Goal: Task Accomplishment & Management: Use online tool/utility

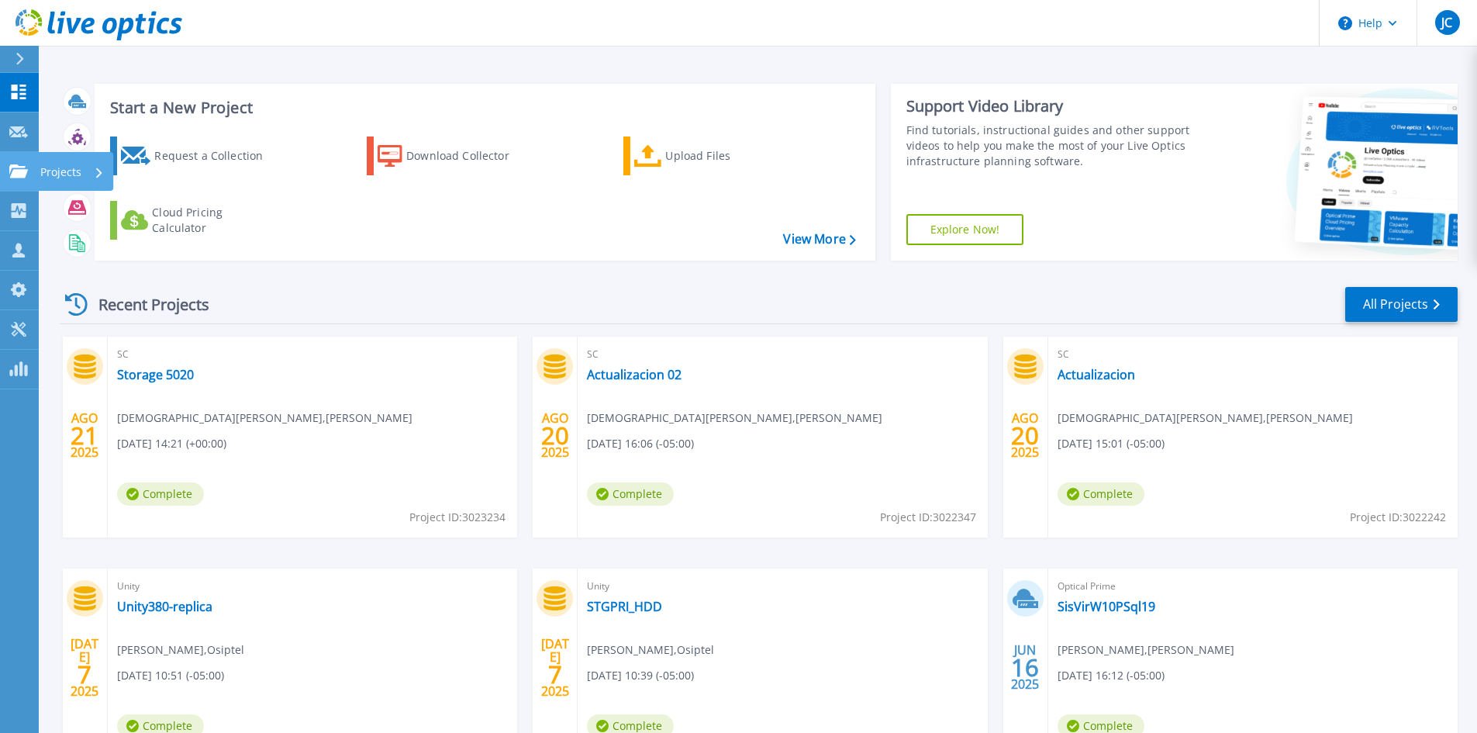
click at [15, 165] on icon at bounding box center [18, 170] width 19 height 13
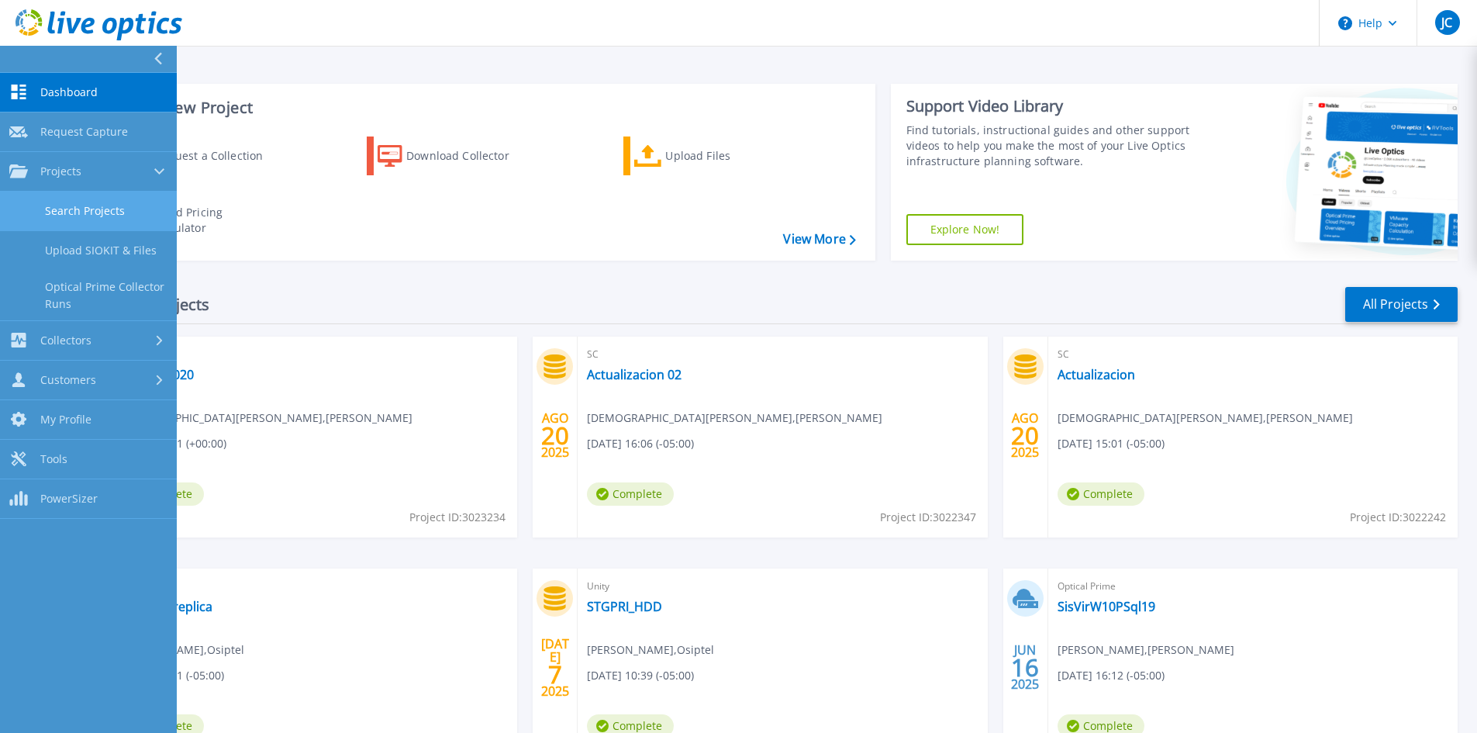
click at [62, 210] on link "Search Projects" at bounding box center [88, 211] width 177 height 40
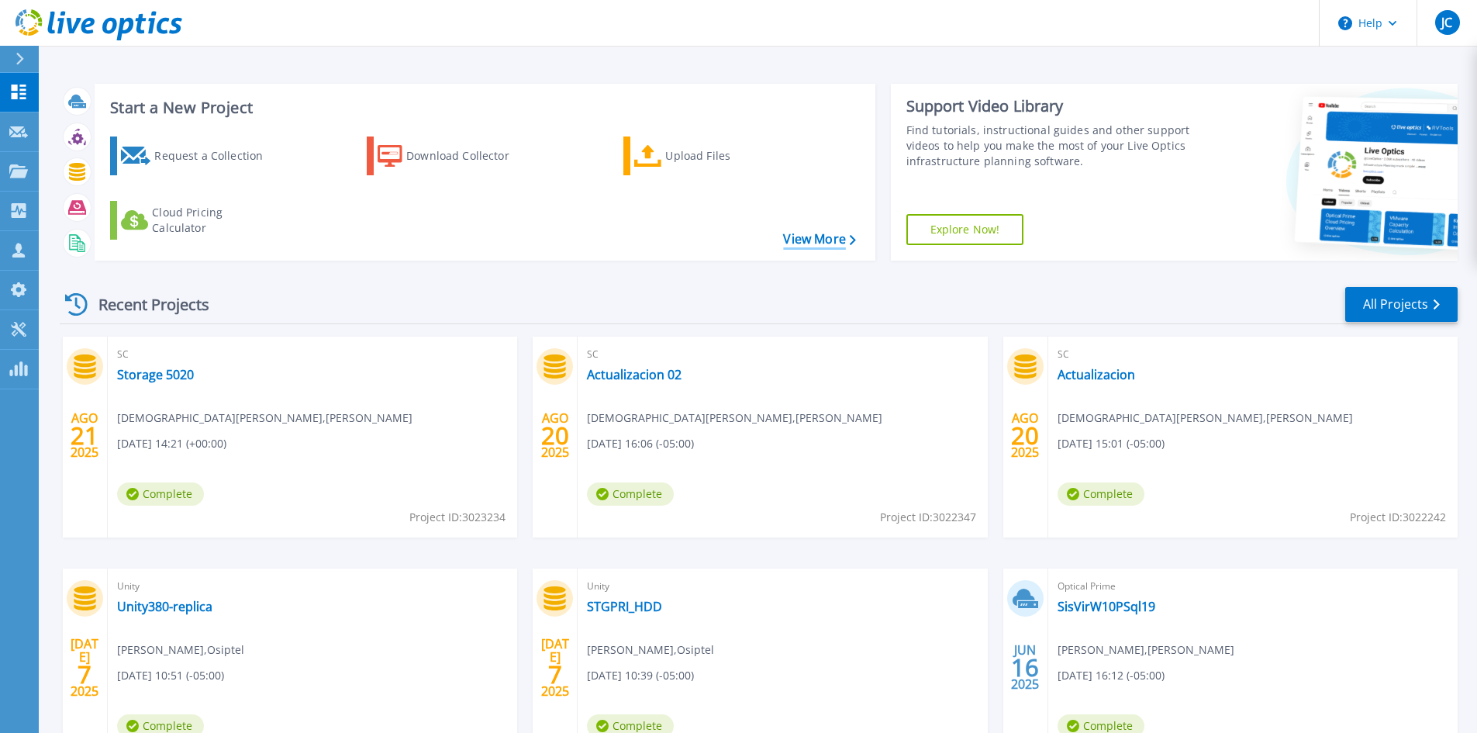
click at [833, 237] on link "View More" at bounding box center [819, 239] width 72 height 15
